Goal: Transaction & Acquisition: Purchase product/service

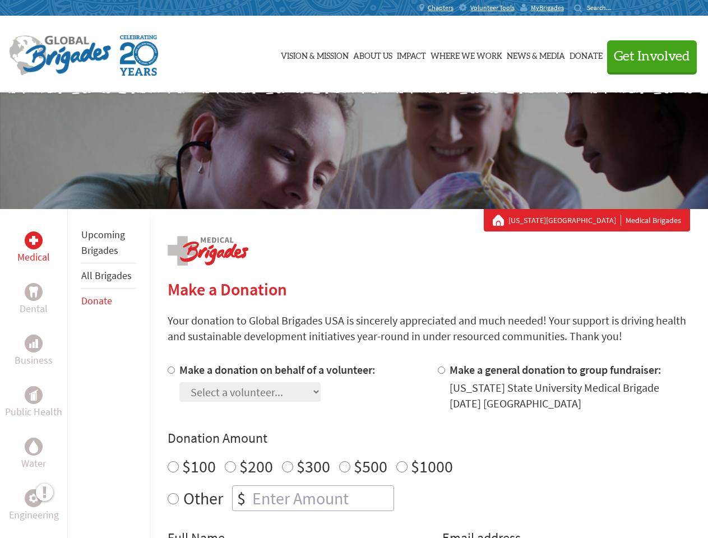
click at [619, 8] on div "Search for:" at bounding box center [596, 7] width 45 height 9
click at [647, 56] on span "Get Involved" at bounding box center [652, 56] width 76 height 13
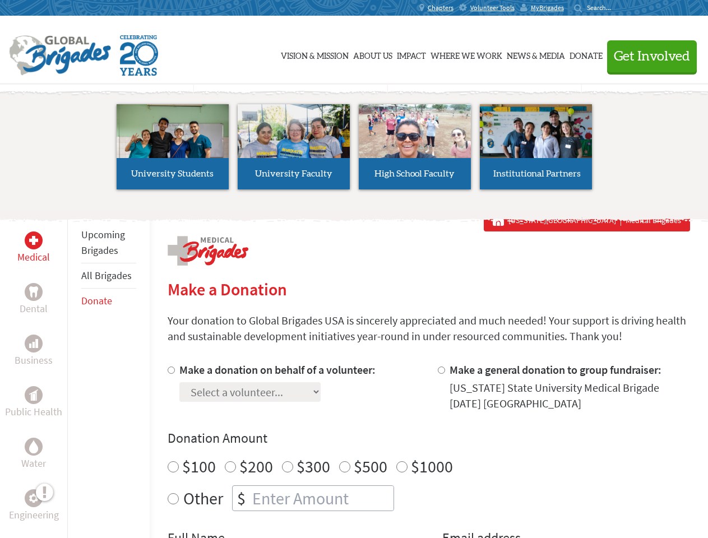
click at [74, 373] on div "Upcoming Brigades All Brigades Donate" at bounding box center [108, 478] width 82 height 538
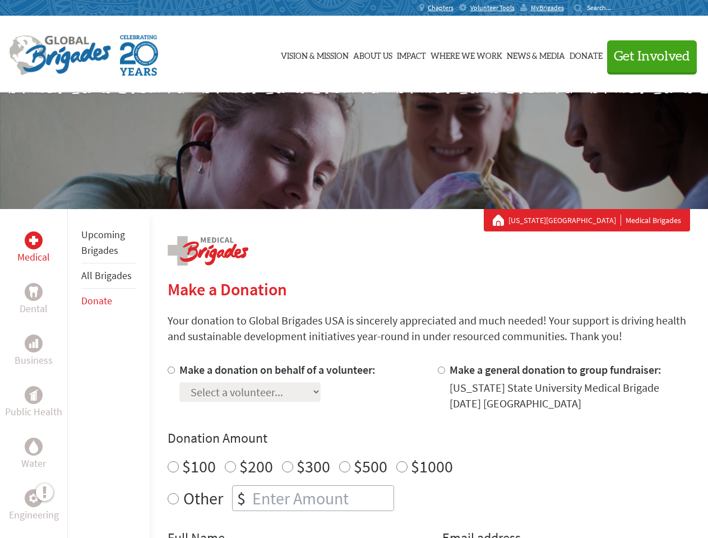
click at [428, 450] on div "Donation Amount $100 $200 $300 $500 $1000 Other $" at bounding box center [429, 470] width 522 height 82
click at [170, 370] on input "Make a donation on behalf of a volunteer:" at bounding box center [171, 370] width 7 height 7
radio input "true"
click at [440, 370] on input "Make a general donation to group fundraiser:" at bounding box center [441, 370] width 7 height 7
radio input "true"
